Goal: Information Seeking & Learning: Learn about a topic

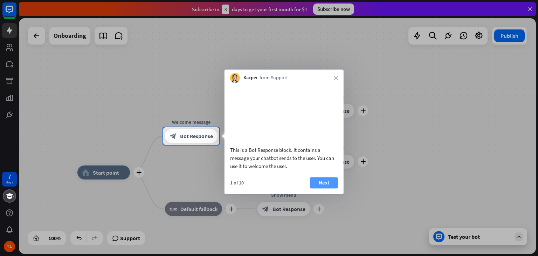
click at [325, 188] on button "Next" at bounding box center [324, 182] width 28 height 11
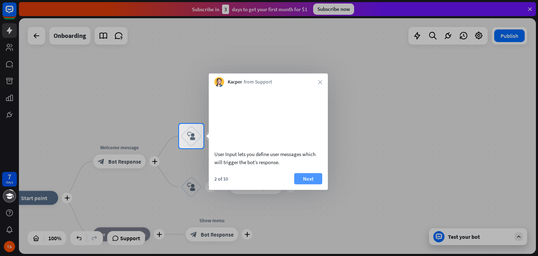
click at [310, 184] on button "Next" at bounding box center [308, 178] width 28 height 11
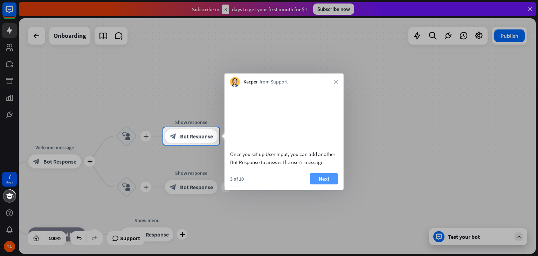
click at [321, 184] on button "Next" at bounding box center [324, 178] width 28 height 11
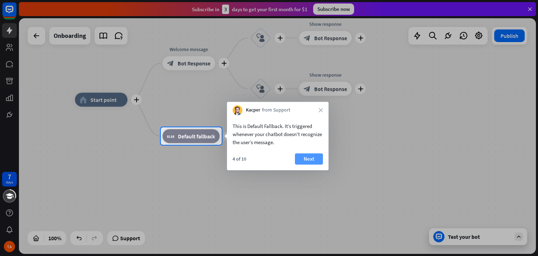
click at [313, 156] on button "Next" at bounding box center [309, 158] width 28 height 11
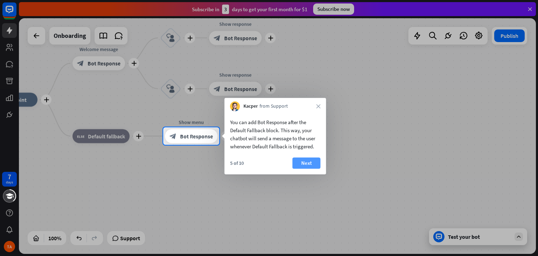
click at [305, 160] on button "Next" at bounding box center [306, 162] width 28 height 11
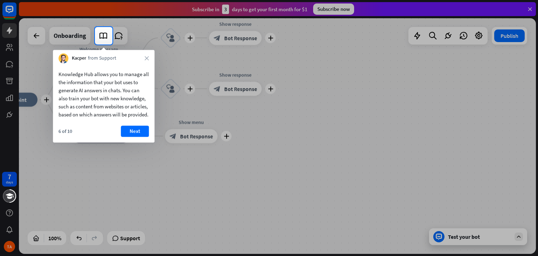
click at [305, 160] on div at bounding box center [269, 149] width 538 height 211
click at [139, 135] on button "Next" at bounding box center [135, 130] width 28 height 11
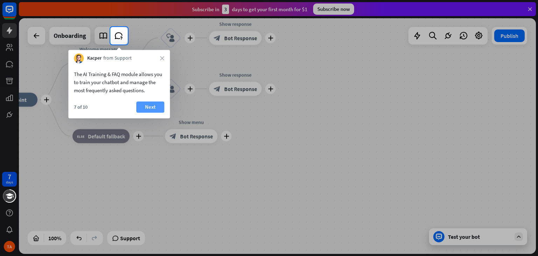
click at [150, 103] on button "Next" at bounding box center [150, 106] width 28 height 11
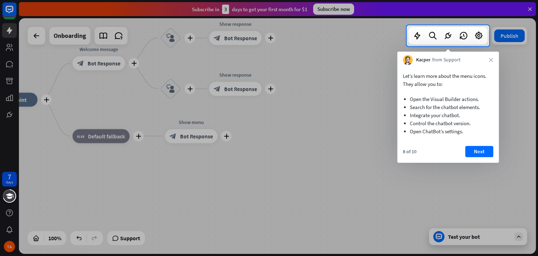
click at [475, 145] on div "Let’s learn more about the menu icons. They allow you to: Open the Visual Build…" at bounding box center [448, 114] width 102 height 98
click at [472, 149] on button "Next" at bounding box center [479, 151] width 28 height 11
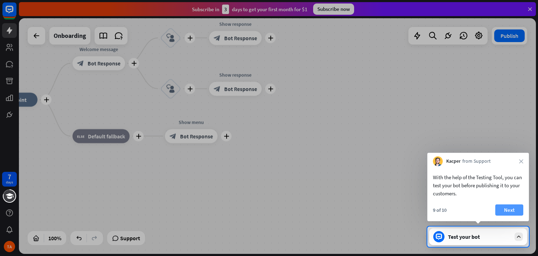
click at [507, 207] on button "Next" at bounding box center [509, 209] width 28 height 11
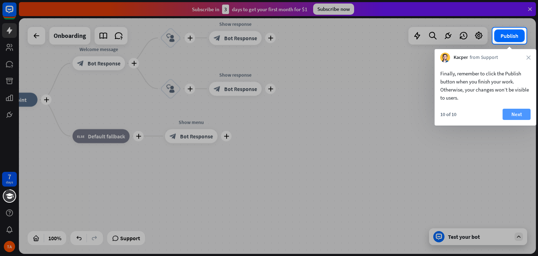
click at [515, 114] on button "Next" at bounding box center [517, 114] width 28 height 11
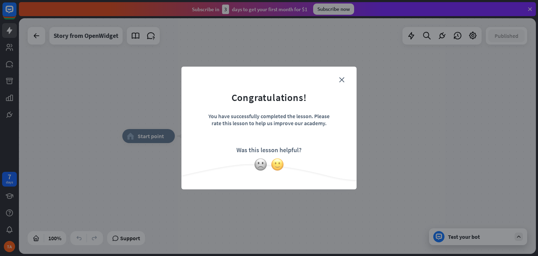
click at [277, 161] on img at bounding box center [277, 164] width 13 height 13
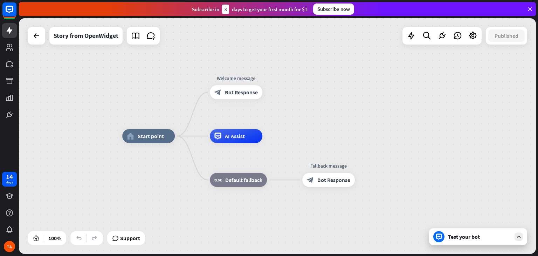
click at [335, 12] on div "Subscribe now" at bounding box center [333, 9] width 41 height 11
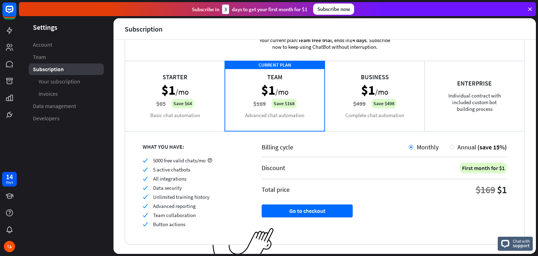
scroll to position [40, 0]
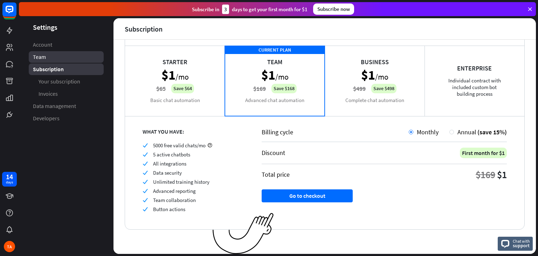
click at [40, 59] on span "Team" at bounding box center [39, 56] width 13 height 7
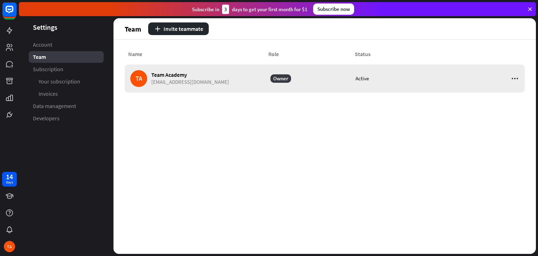
click at [517, 76] on icon at bounding box center [515, 78] width 8 height 8
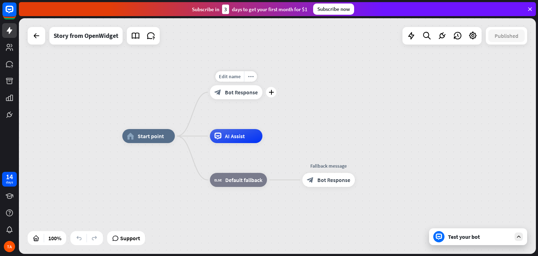
click at [221, 90] on icon "block_bot_response" at bounding box center [217, 92] width 7 height 7
